Goal: Task Accomplishment & Management: Manage account settings

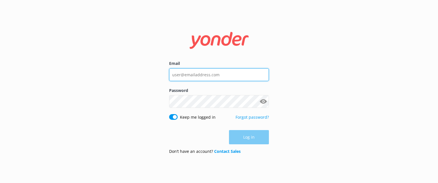
type input "[EMAIL_ADDRESS][DOMAIN_NAME]"
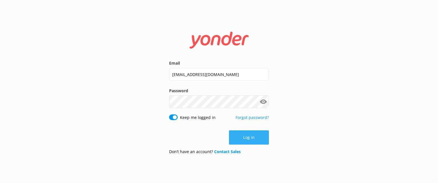
click at [244, 134] on button "Log in" at bounding box center [249, 137] width 40 height 14
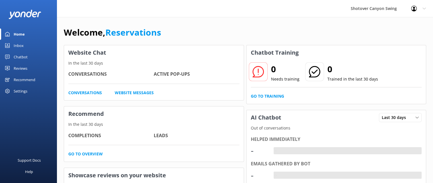
click at [19, 45] on div "Inbox" at bounding box center [19, 45] width 10 height 11
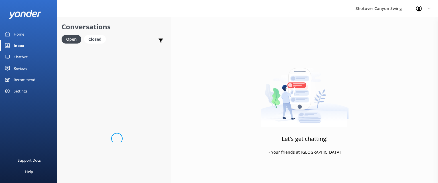
click at [22, 69] on div "Reviews" at bounding box center [21, 68] width 14 height 11
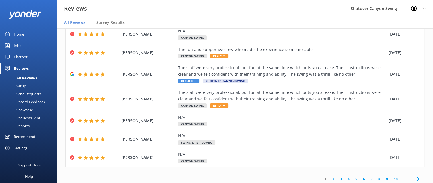
scroll to position [103, 0]
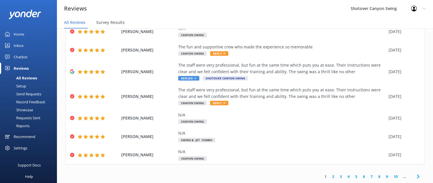
click at [330, 176] on link "2" at bounding box center [334, 176] width 8 height 5
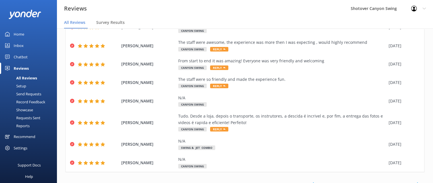
scroll to position [90, 0]
